Goal: Task Accomplishment & Management: Use online tool/utility

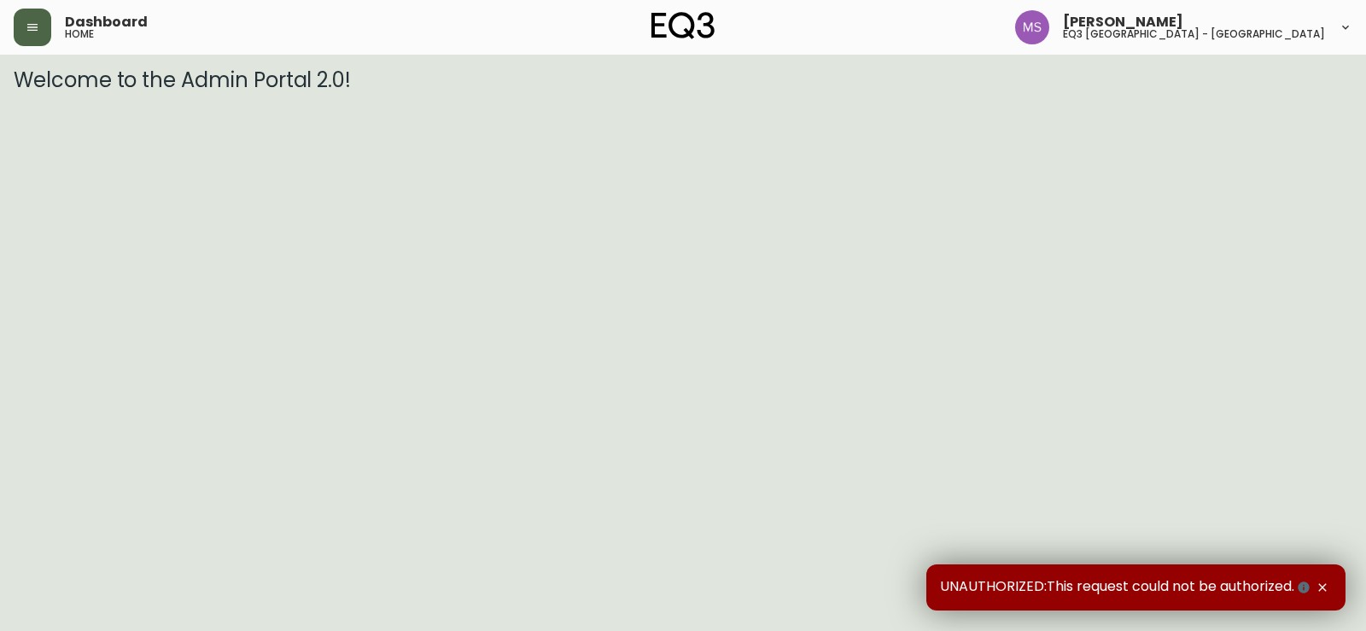
click at [46, 14] on button "button" at bounding box center [33, 28] width 38 height 38
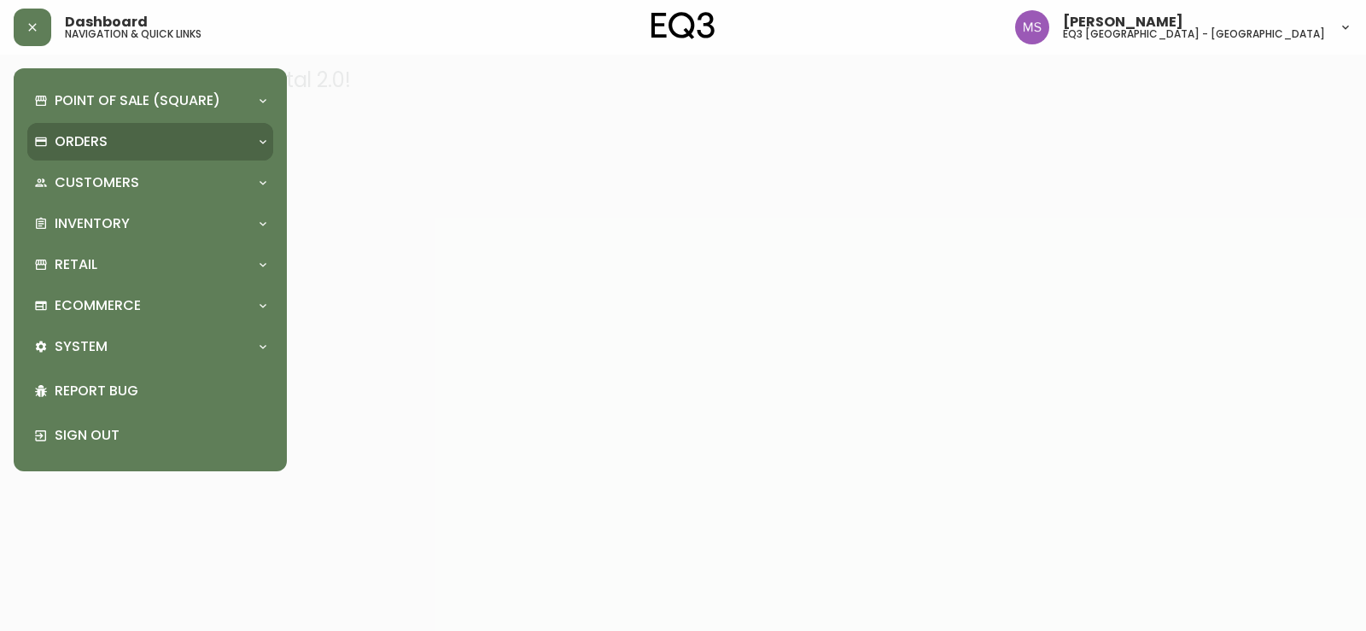
click at [219, 138] on div "Orders" at bounding box center [141, 141] width 215 height 19
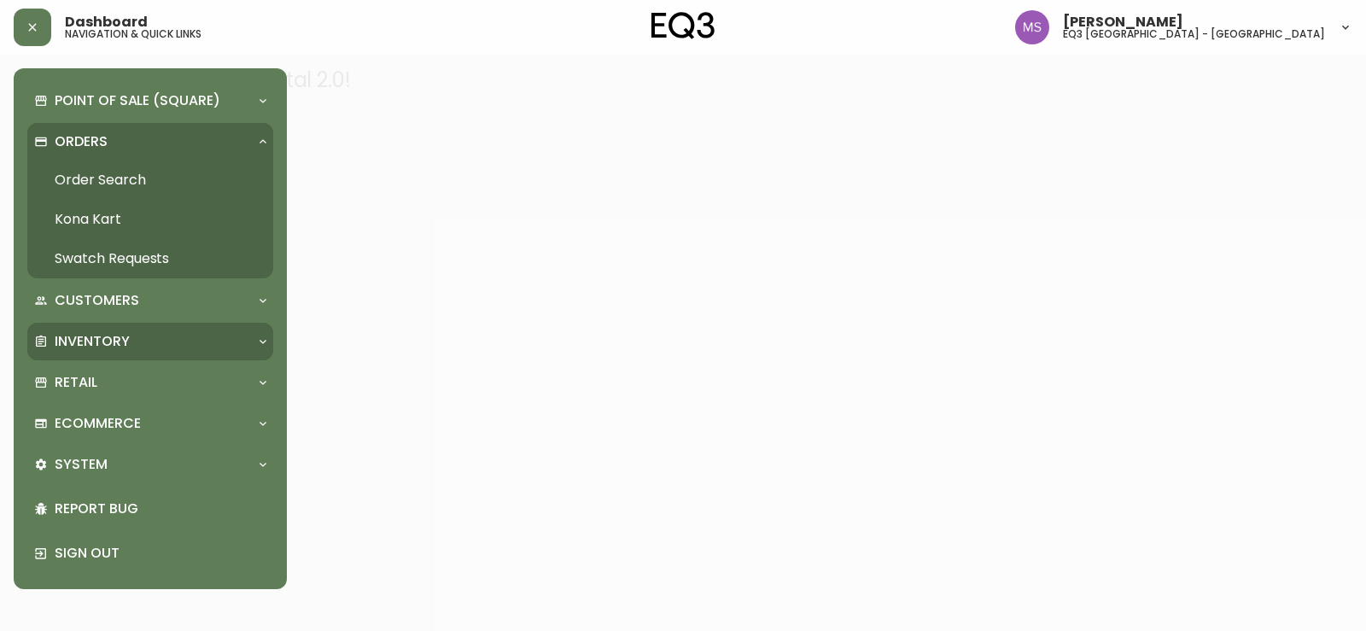
click at [140, 327] on div "Inventory" at bounding box center [150, 342] width 246 height 38
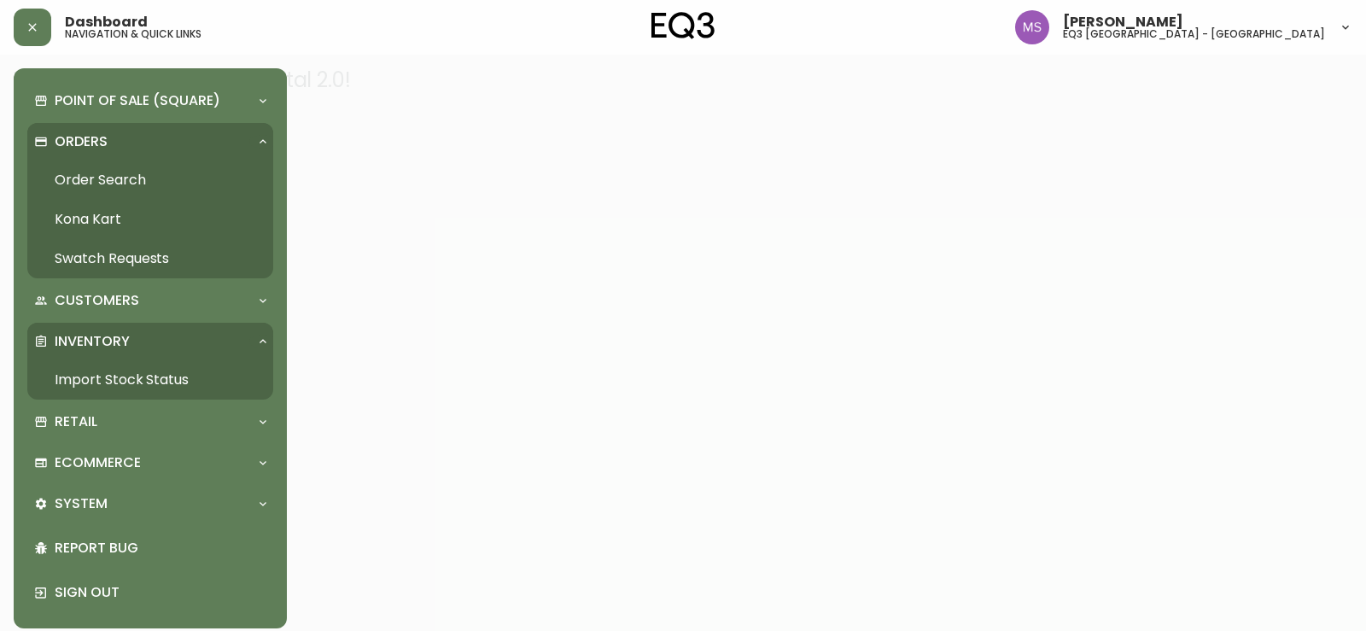
click at [142, 374] on link "Import Stock Status" at bounding box center [150, 379] width 246 height 39
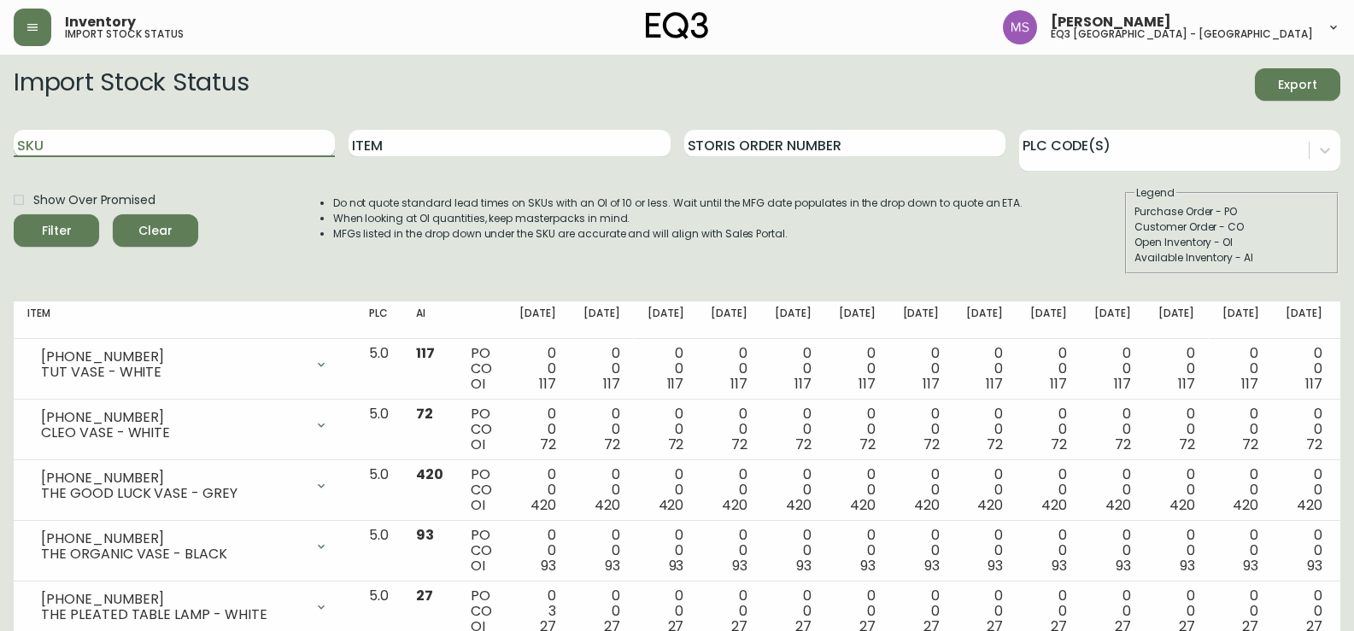
click at [123, 140] on input "SKU" at bounding box center [174, 143] width 321 height 27
paste input "3020-986-13-A"
click at [219, 145] on input "3020-986-13-A" at bounding box center [174, 143] width 321 height 27
click at [14, 214] on button "Filter" at bounding box center [56, 230] width 85 height 32
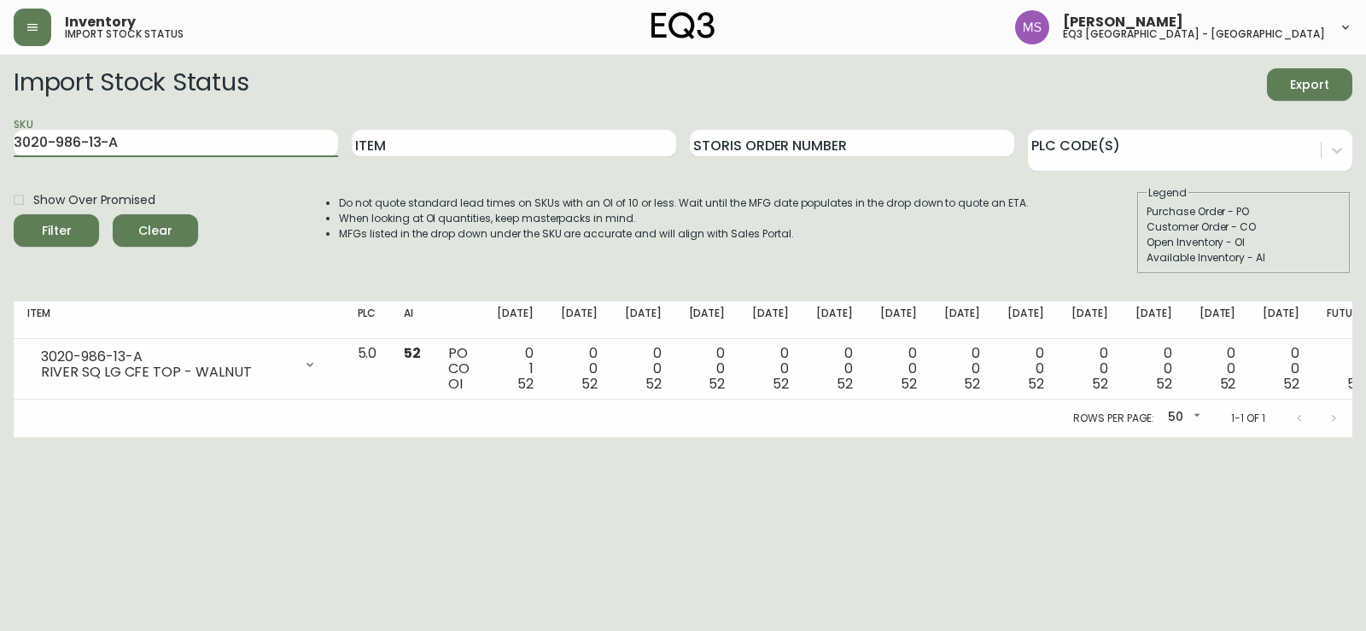
drag, startPoint x: 167, startPoint y: 142, endPoint x: 0, endPoint y: 94, distance: 173.3
click at [0, 94] on main "Import Stock Status Export SKU 3020-986-13-A Item Storis Order Number PLC Code(…" at bounding box center [683, 246] width 1366 height 383
paste input "40-B"
click at [14, 214] on button "Filter" at bounding box center [56, 230] width 85 height 32
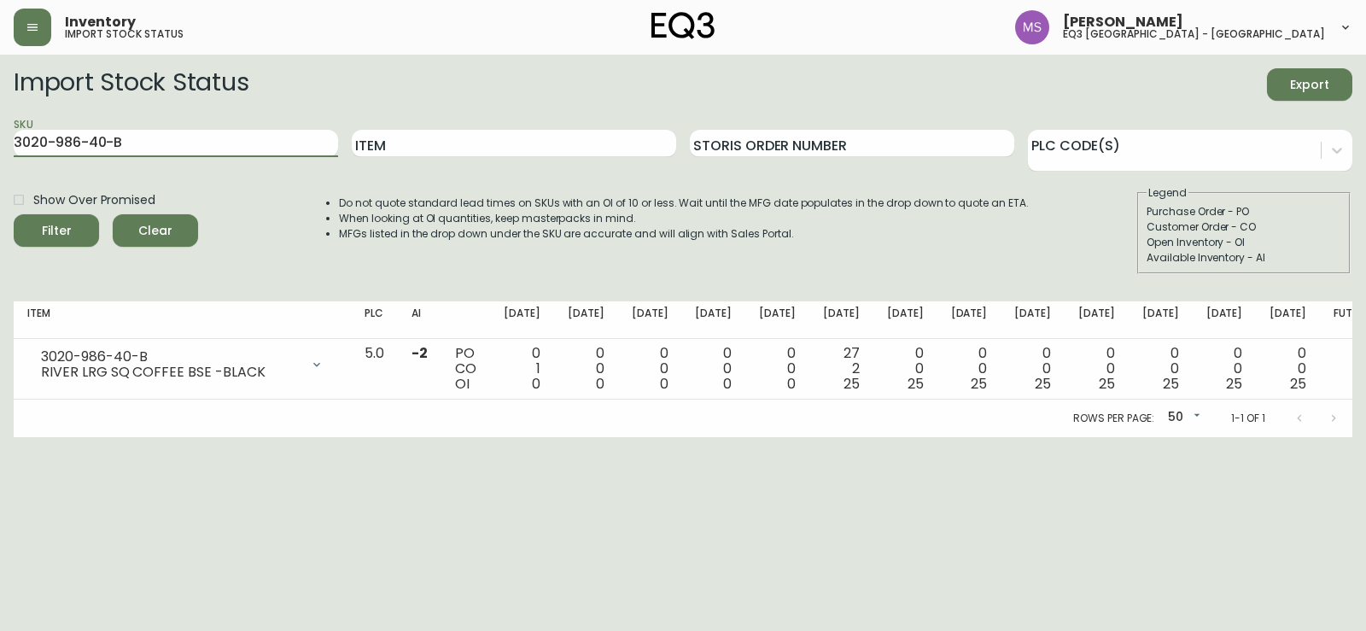
drag, startPoint x: 155, startPoint y: 144, endPoint x: 0, endPoint y: 144, distance: 154.6
click at [0, 144] on main "Import Stock Status Export SKU 3020-986-40-B Item Storis Order Number PLC Code(…" at bounding box center [683, 246] width 1366 height 383
paste input "7020-031-"
click at [14, 214] on button "Filter" at bounding box center [56, 230] width 85 height 32
drag, startPoint x: 130, startPoint y: 148, endPoint x: 0, endPoint y: 147, distance: 129.8
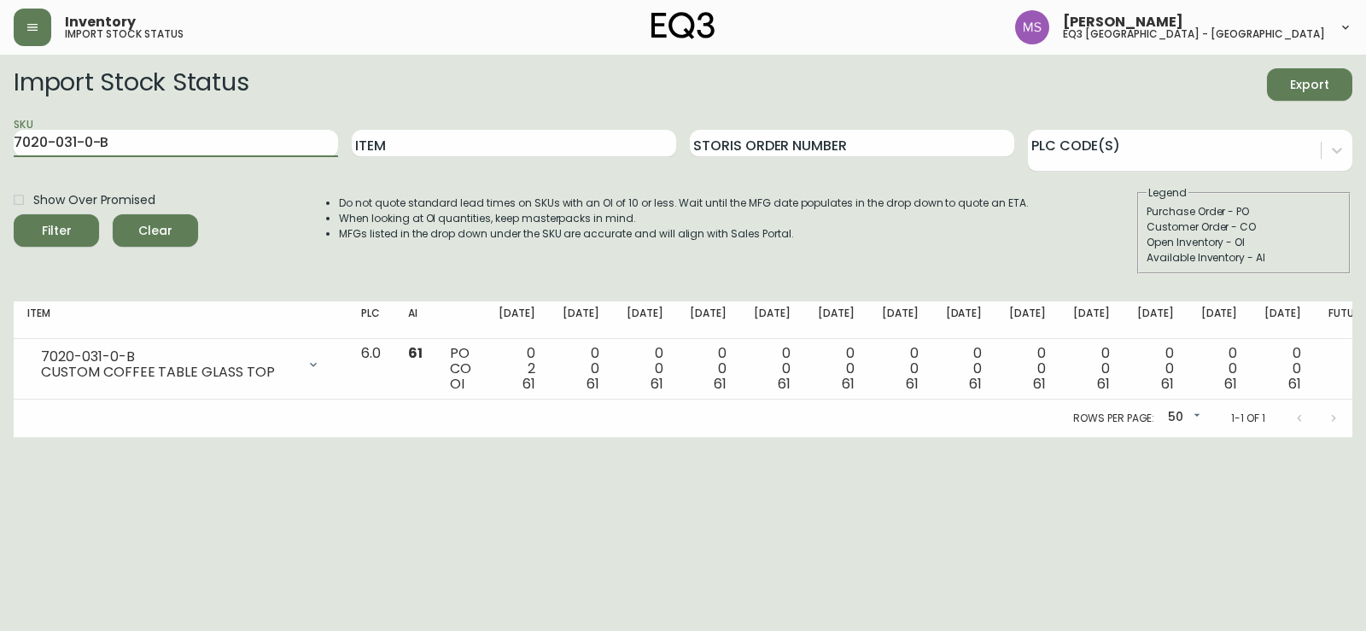
click at [0, 147] on main "Import Stock Status Export SKU 7020-031-0-B Item Storis Order Number PLC Code(s…" at bounding box center [683, 246] width 1366 height 383
paste input "0-0-A"
type input "7020-030-0-A"
click at [14, 214] on button "Filter" at bounding box center [56, 230] width 85 height 32
drag, startPoint x: 298, startPoint y: 496, endPoint x: 301, endPoint y: 441, distance: 55.6
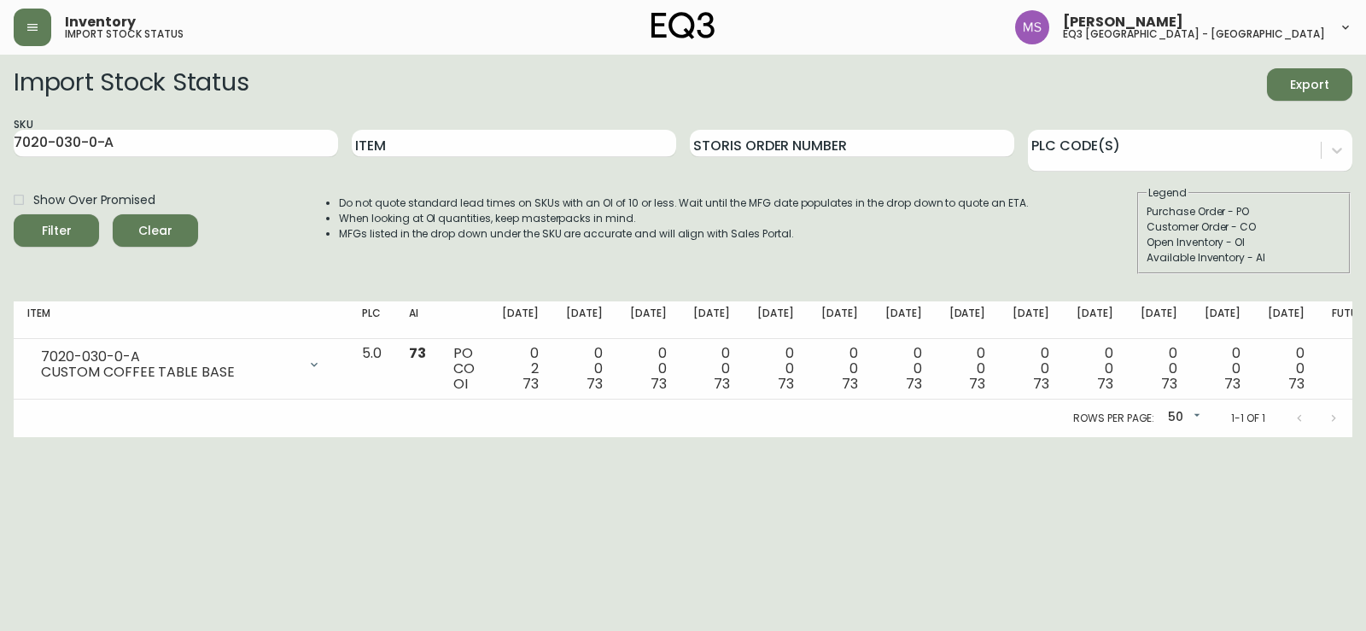
click at [299, 437] on html "Inventory import stock status [PERSON_NAME] eq3 [GEOGRAPHIC_DATA] - st laurent …" at bounding box center [683, 218] width 1366 height 437
click at [394, 79] on div "Import Stock Status Export" at bounding box center [683, 84] width 1339 height 32
